Goal: Find specific page/section

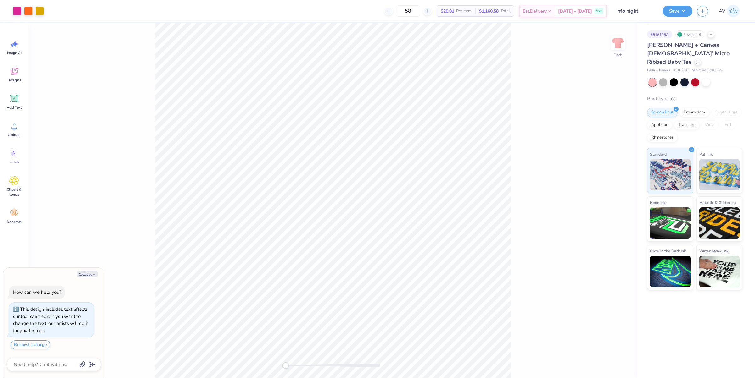
click at [680, 68] on span "# 1010BE" at bounding box center [680, 70] width 15 height 5
click at [681, 68] on span "# 1010BE" at bounding box center [680, 70] width 15 height 5
click at [657, 68] on span "Bella + Canvas" at bounding box center [658, 70] width 23 height 5
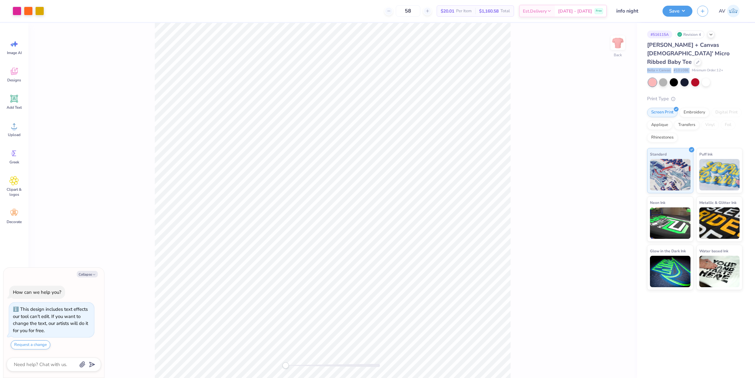
drag, startPoint x: 689, startPoint y: 62, endPoint x: 646, endPoint y: 62, distance: 43.1
click at [646, 62] on div "# 516115A Revision 4 Bella + Canvas Ladies' Micro Ribbed Baby Tee Bella + Canva…" at bounding box center [696, 156] width 118 height 267
copy div "Bella + Canvas # 1010BE"
type textarea "x"
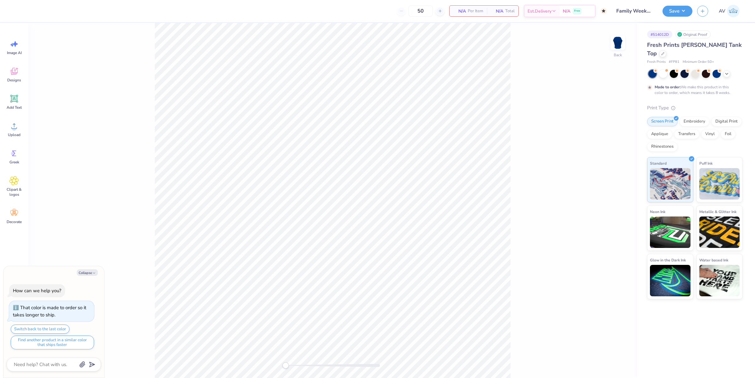
type textarea "x"
